Goal: Information Seeking & Learning: Compare options

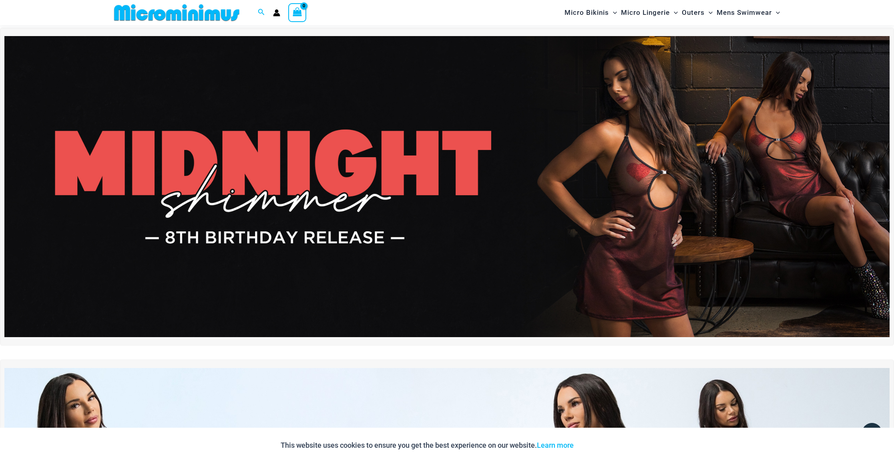
scroll to position [24, 0]
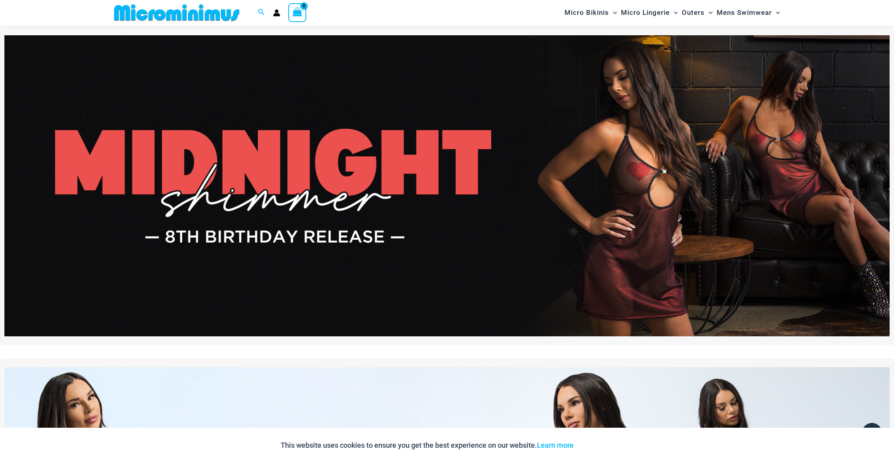
click at [424, 175] on img at bounding box center [446, 185] width 885 height 301
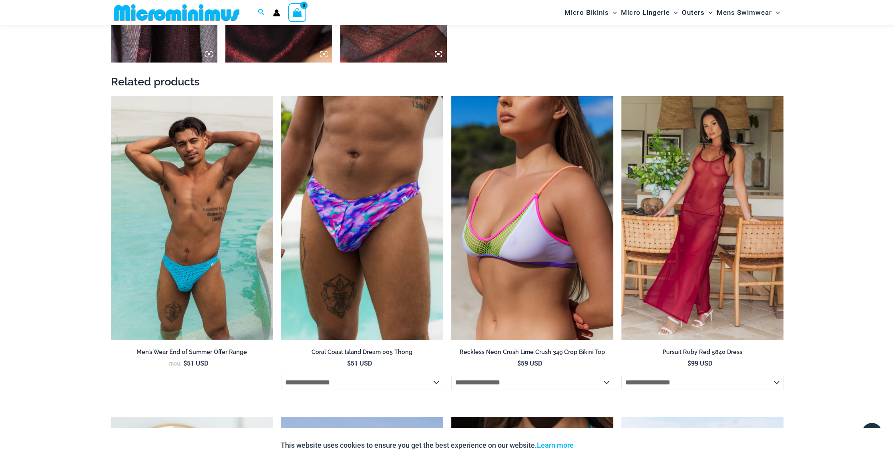
scroll to position [1023, 0]
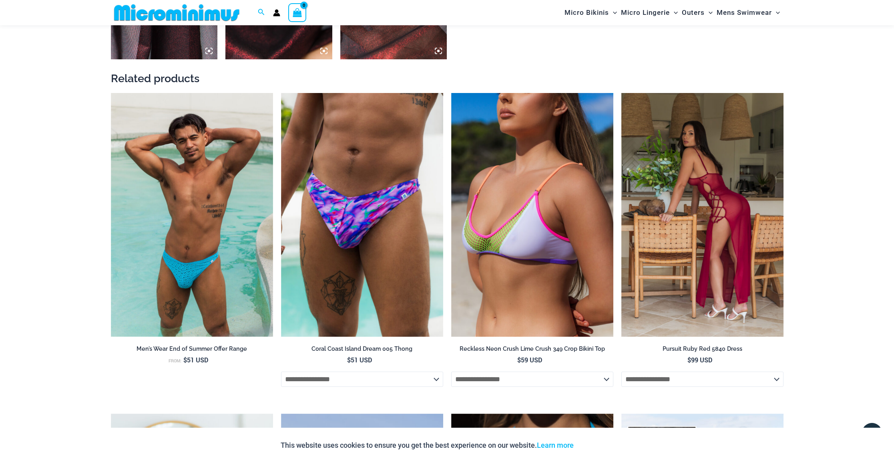
click at [737, 211] on img at bounding box center [703, 214] width 162 height 243
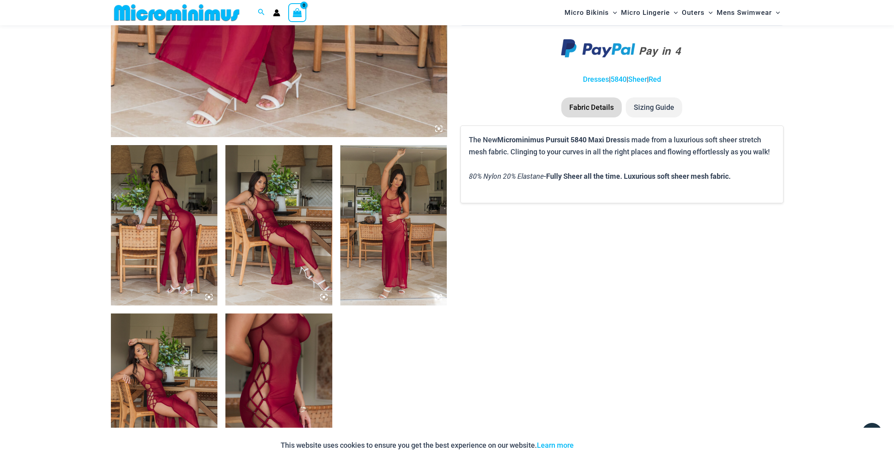
scroll to position [451, 0]
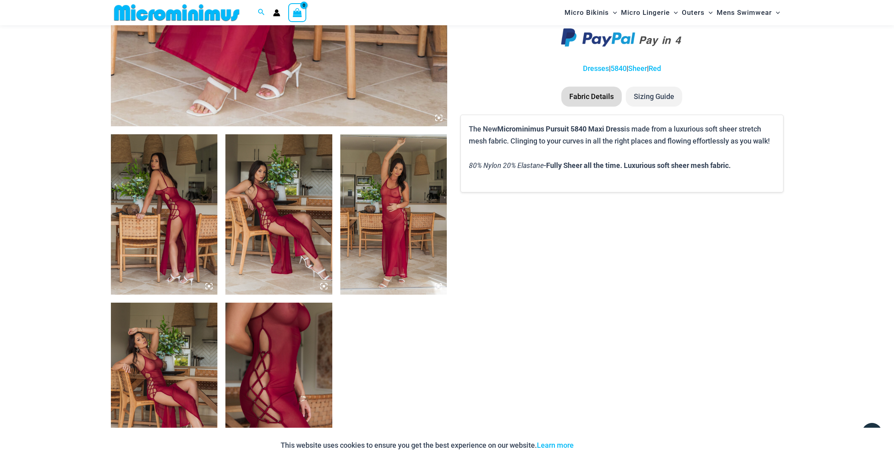
click at [172, 199] on img at bounding box center [164, 214] width 107 height 160
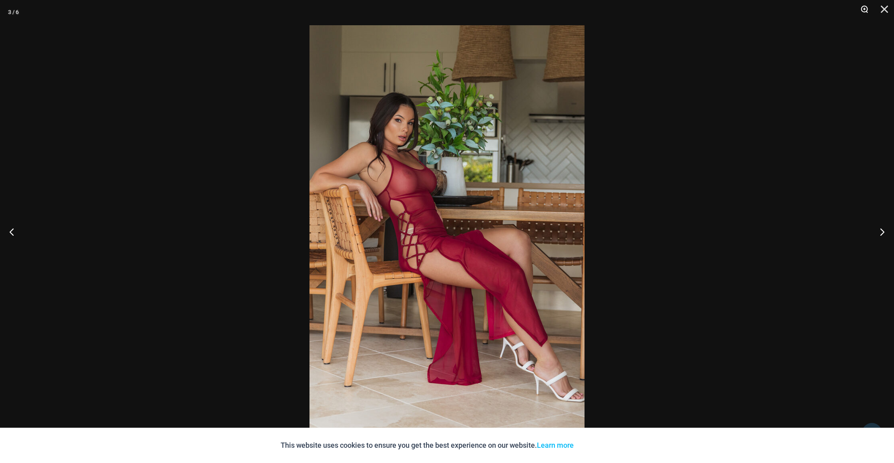
click at [865, 7] on button "Zoom" at bounding box center [862, 12] width 20 height 24
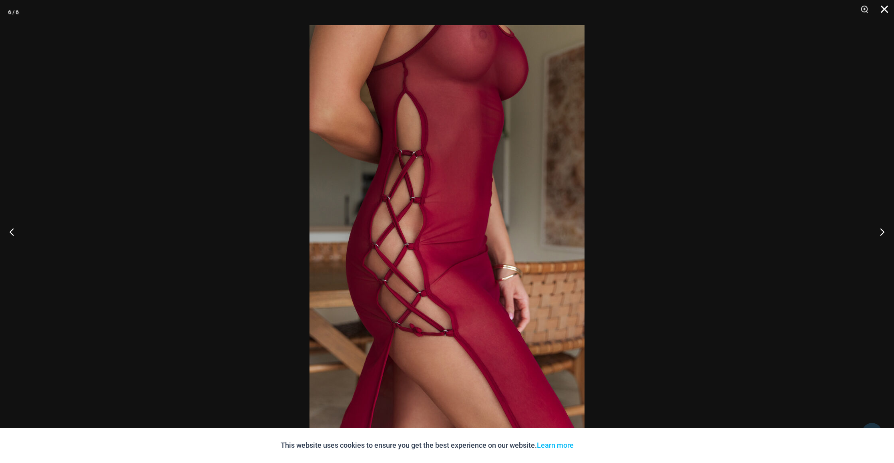
click at [886, 9] on button "Close" at bounding box center [882, 12] width 20 height 24
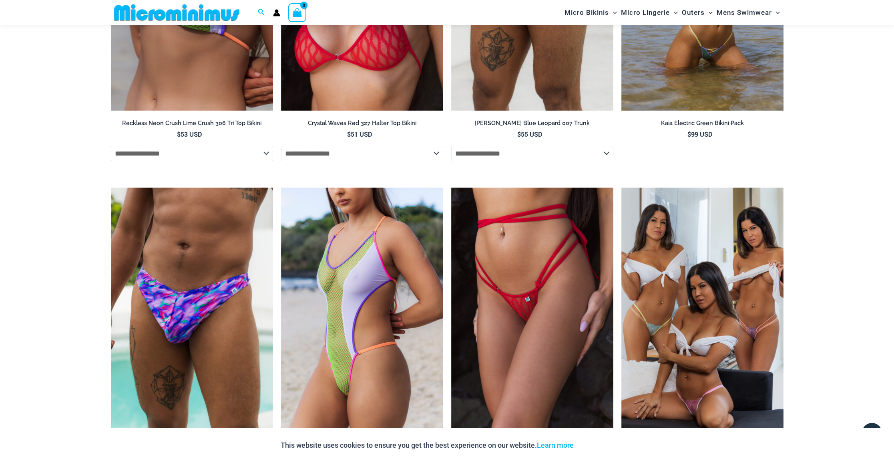
scroll to position [2114, 0]
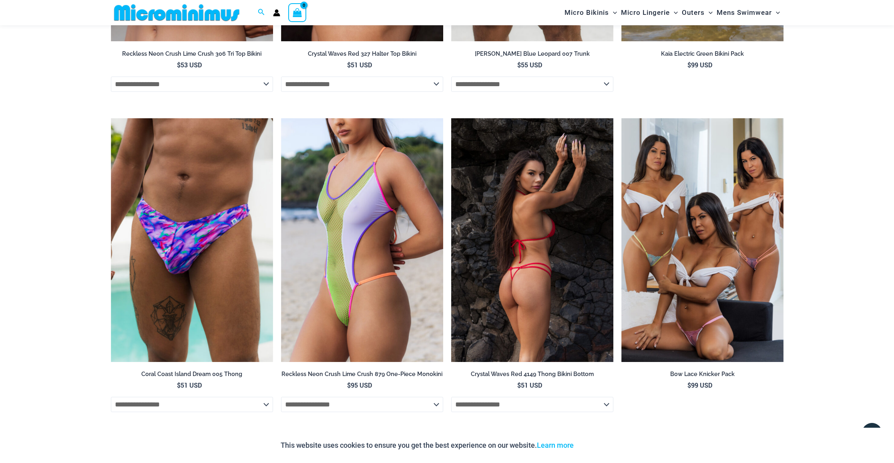
click at [531, 234] on img at bounding box center [532, 239] width 162 height 243
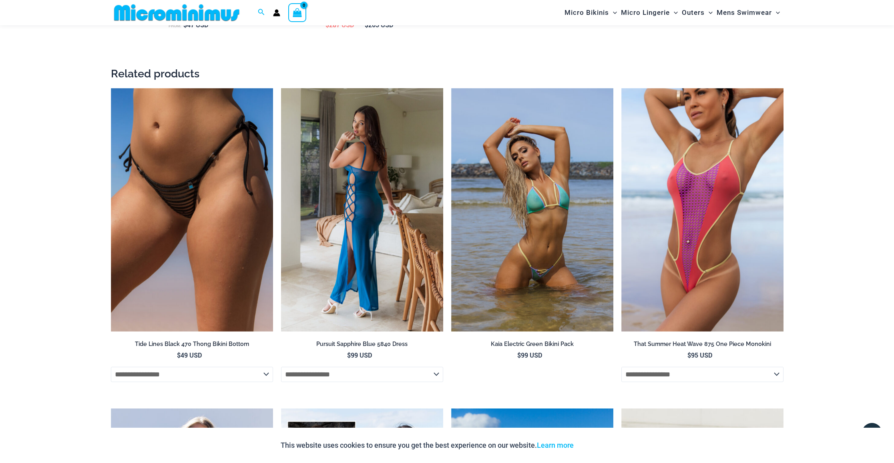
scroll to position [1536, 0]
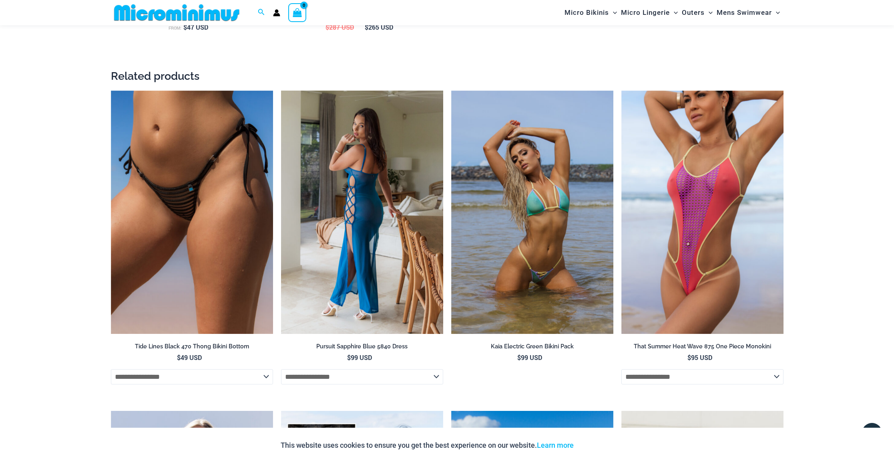
click at [367, 212] on img at bounding box center [362, 212] width 162 height 243
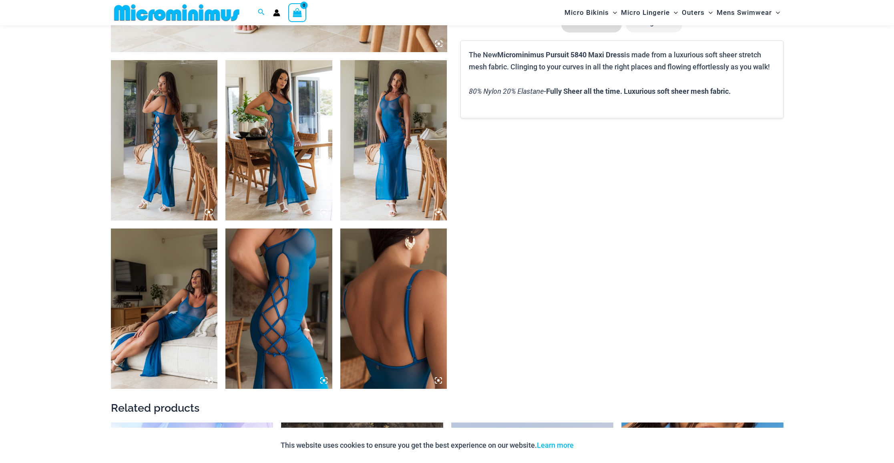
scroll to position [521, 0]
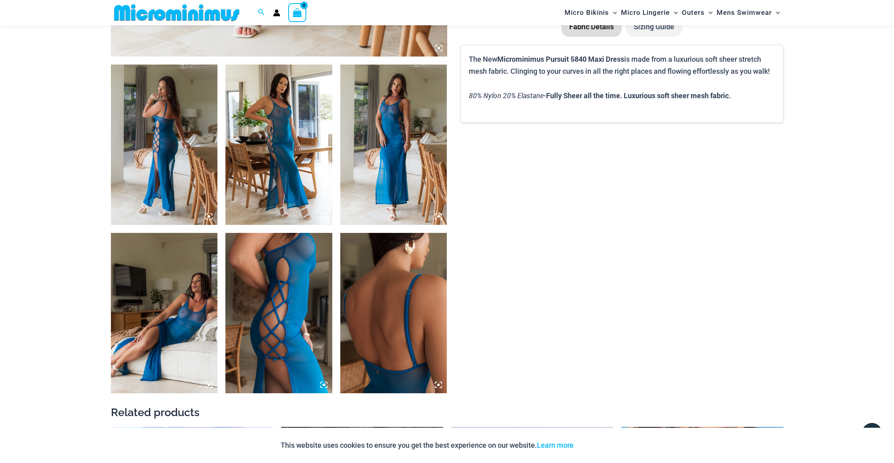
click at [284, 157] on img at bounding box center [278, 144] width 107 height 160
